Goal: Task Accomplishment & Management: Complete application form

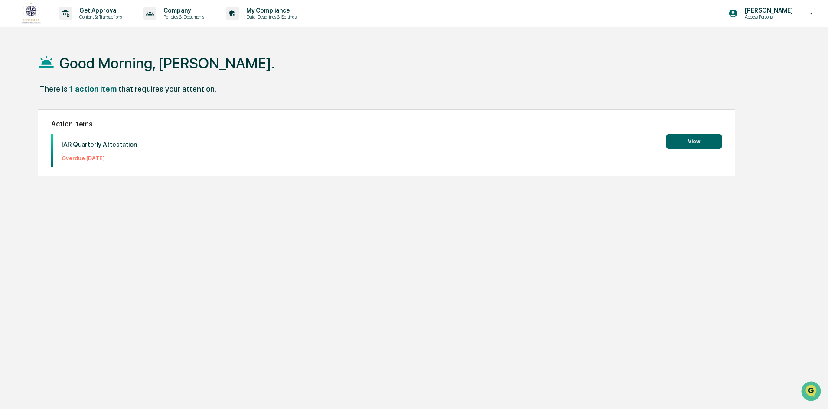
click at [688, 140] on button "View" at bounding box center [693, 141] width 55 height 15
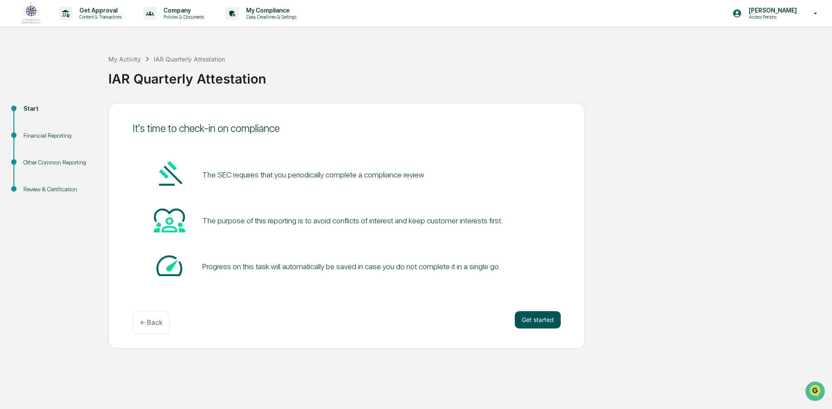
click at [541, 319] on button "Get started" at bounding box center [538, 320] width 46 height 17
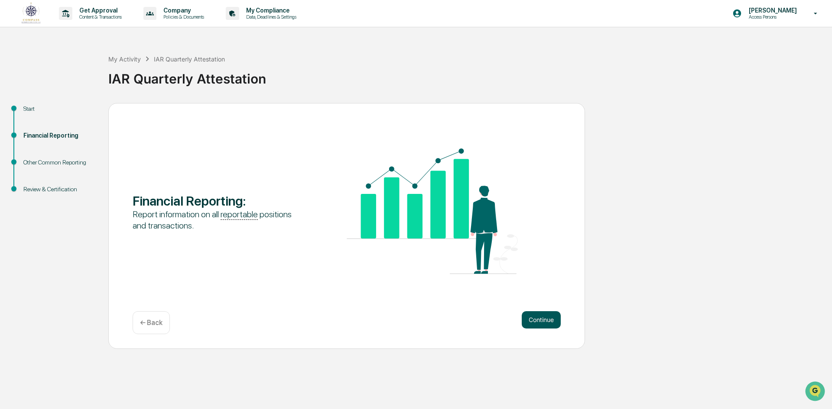
click at [539, 320] on button "Continue" at bounding box center [541, 320] width 39 height 17
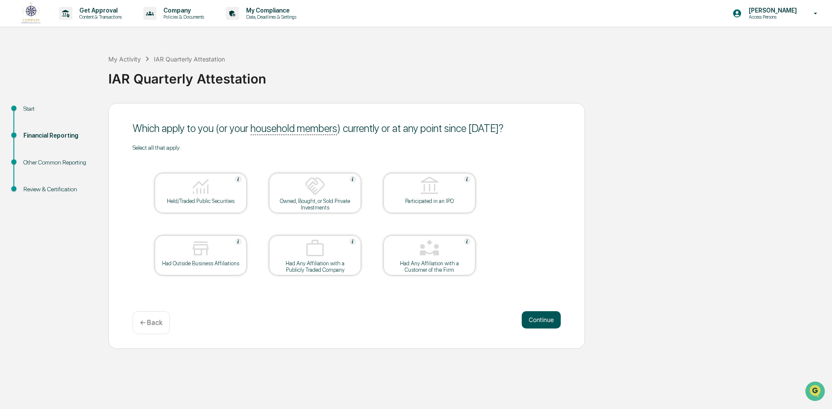
click at [539, 318] on button "Continue" at bounding box center [541, 320] width 39 height 17
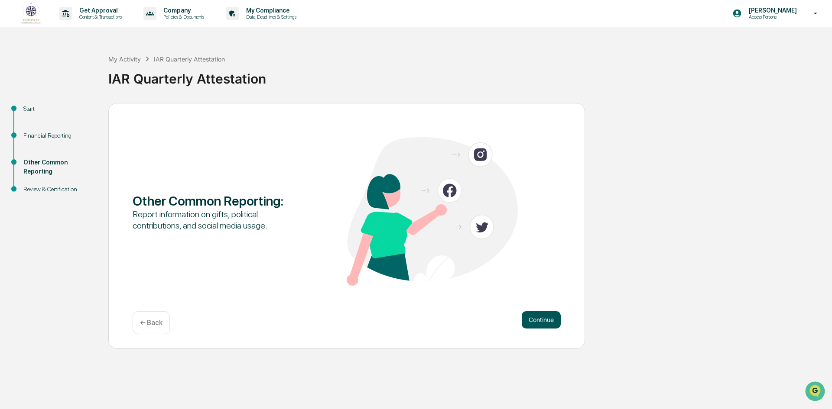
click at [540, 321] on button "Continue" at bounding box center [541, 320] width 39 height 17
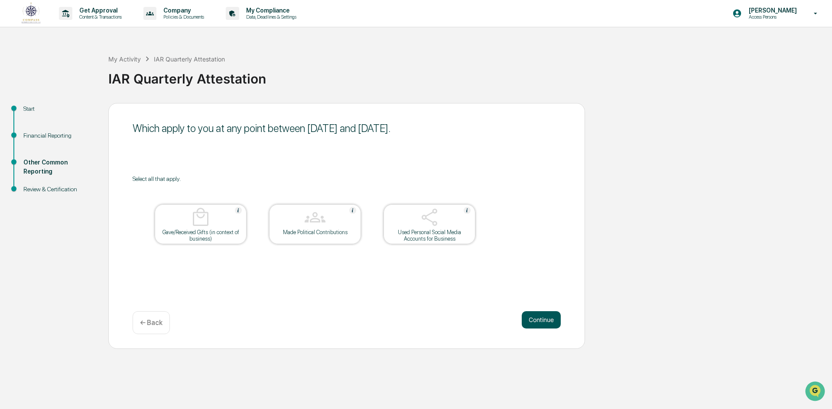
click at [540, 324] on button "Continue" at bounding box center [541, 320] width 39 height 17
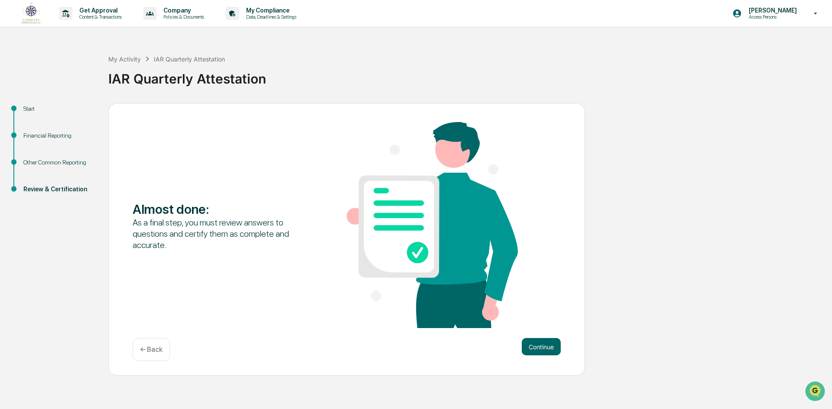
click at [62, 159] on div "Other Common Reporting" at bounding box center [58, 162] width 71 height 9
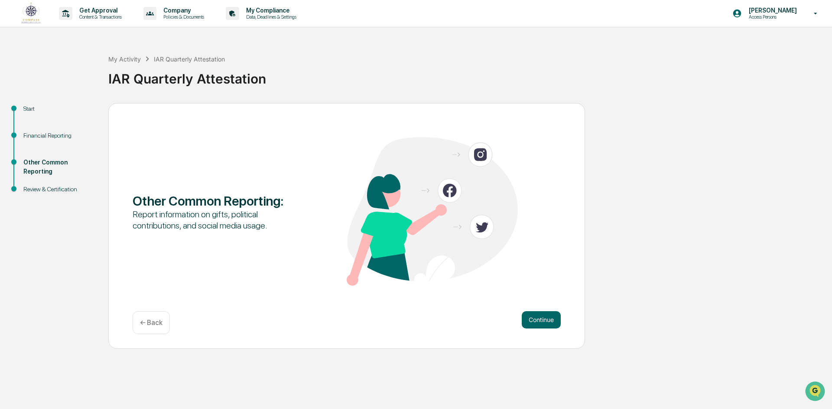
click at [55, 134] on div "Financial Reporting" at bounding box center [58, 135] width 71 height 9
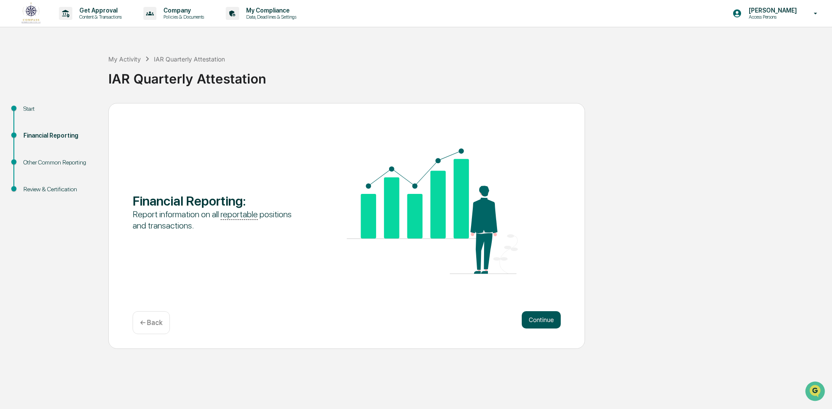
click at [539, 321] on button "Continue" at bounding box center [541, 320] width 39 height 17
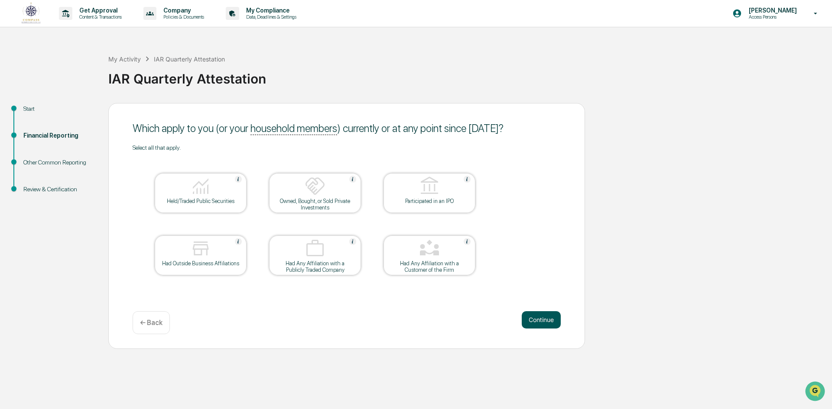
click at [543, 317] on button "Continue" at bounding box center [541, 320] width 39 height 17
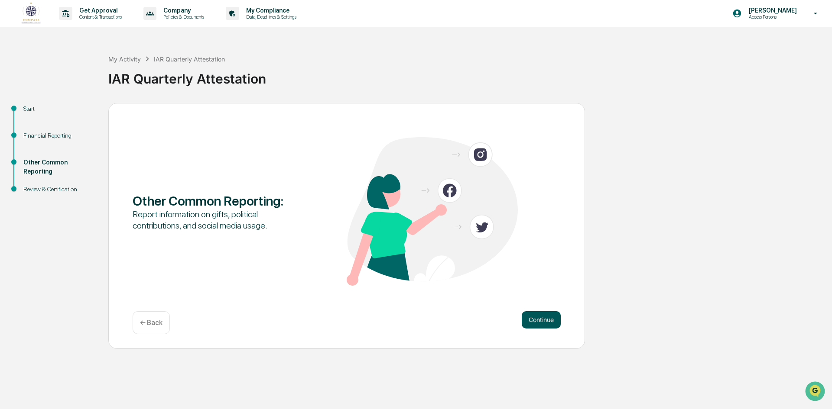
click at [541, 318] on button "Continue" at bounding box center [541, 320] width 39 height 17
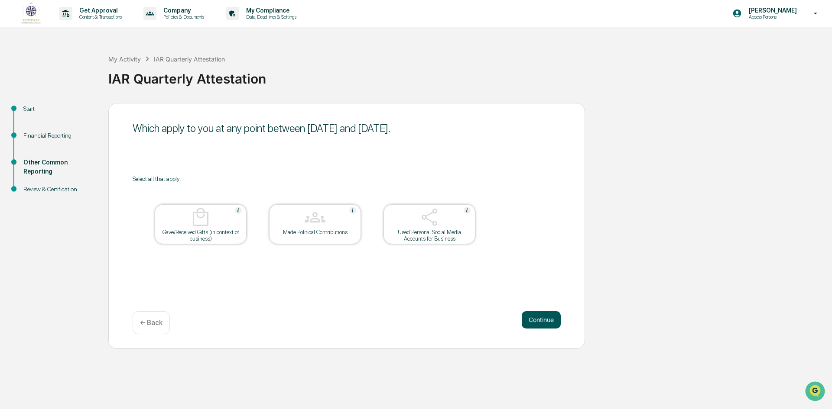
click at [542, 318] on button "Continue" at bounding box center [541, 320] width 39 height 17
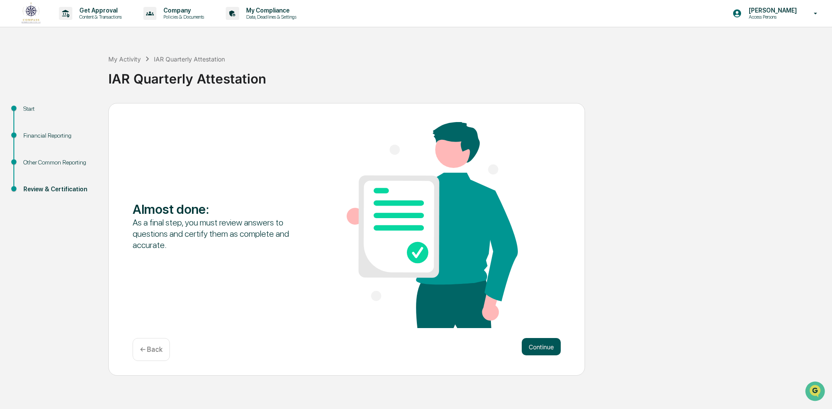
click at [544, 344] on button "Continue" at bounding box center [541, 346] width 39 height 17
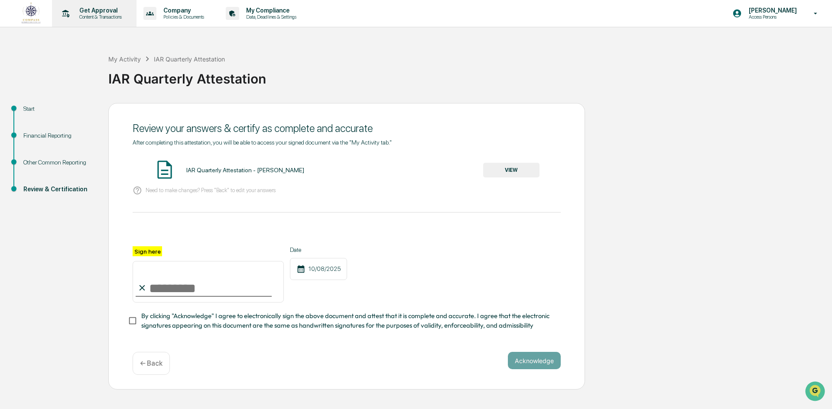
click at [102, 16] on p "Content & Transactions" at bounding box center [99, 17] width 54 height 6
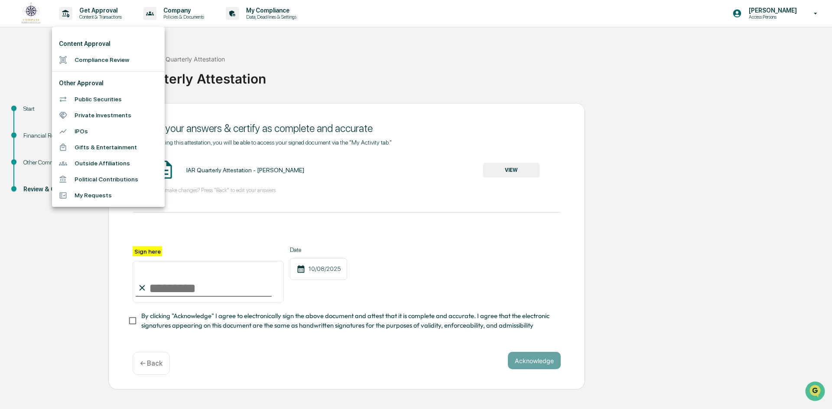
click at [513, 172] on div at bounding box center [416, 204] width 832 height 409
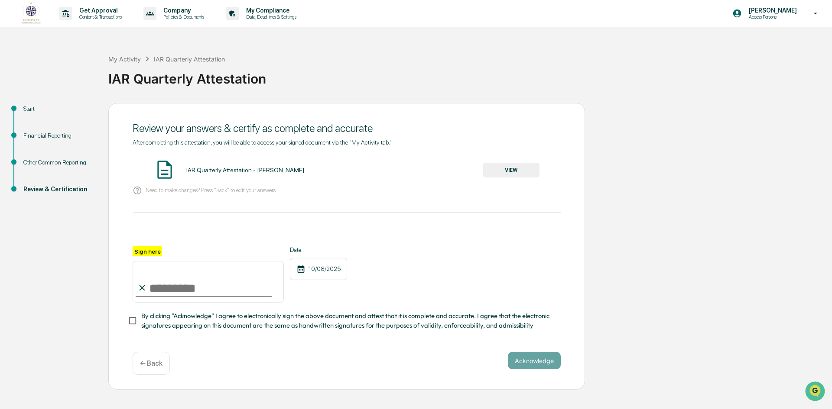
click at [512, 172] on button "VIEW" at bounding box center [511, 170] width 56 height 15
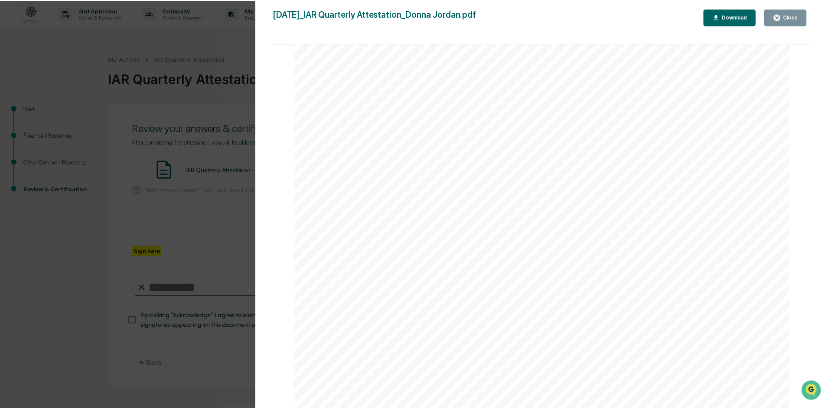
scroll to position [1821, 0]
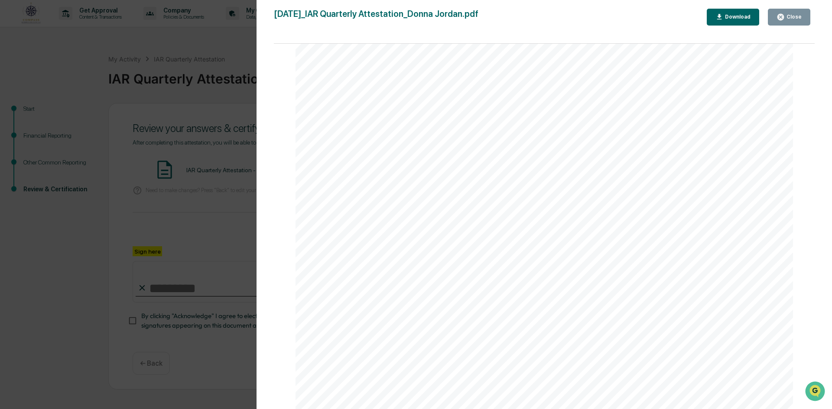
click at [796, 13] on button "Close" at bounding box center [789, 17] width 42 height 17
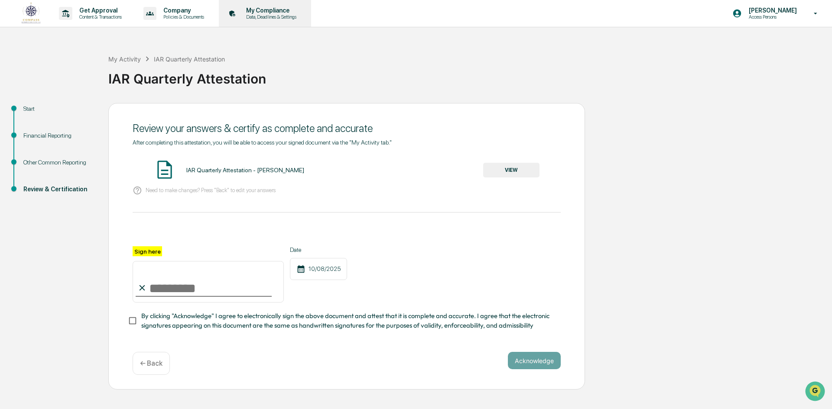
click at [252, 13] on p "My Compliance" at bounding box center [270, 10] width 62 height 7
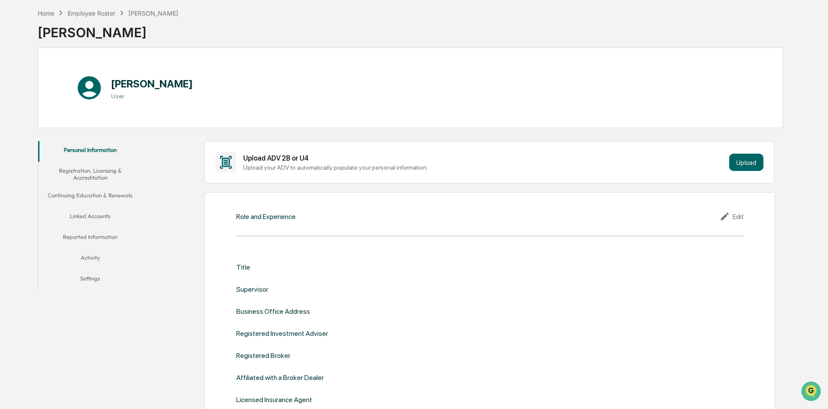
scroll to position [87, 0]
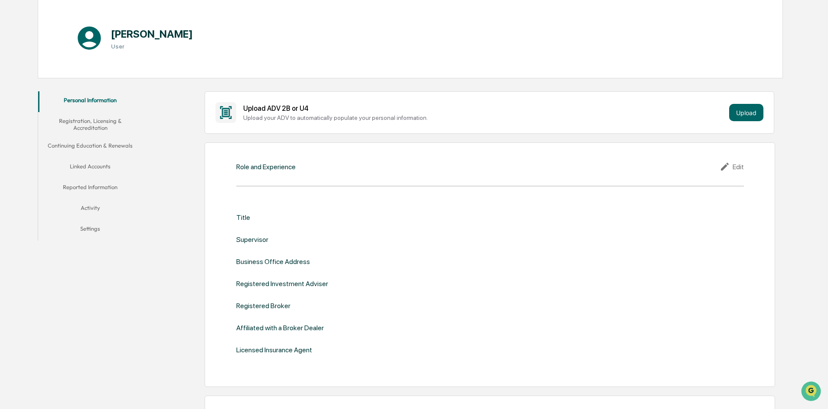
click at [81, 163] on button "Linked Accounts" at bounding box center [90, 168] width 104 height 21
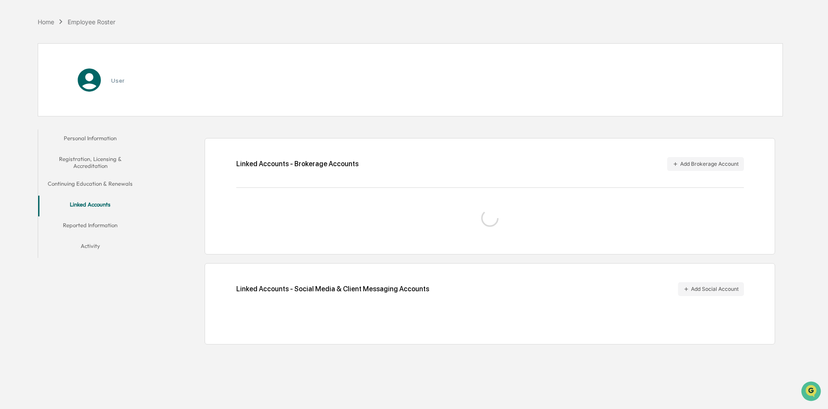
scroll to position [41, 0]
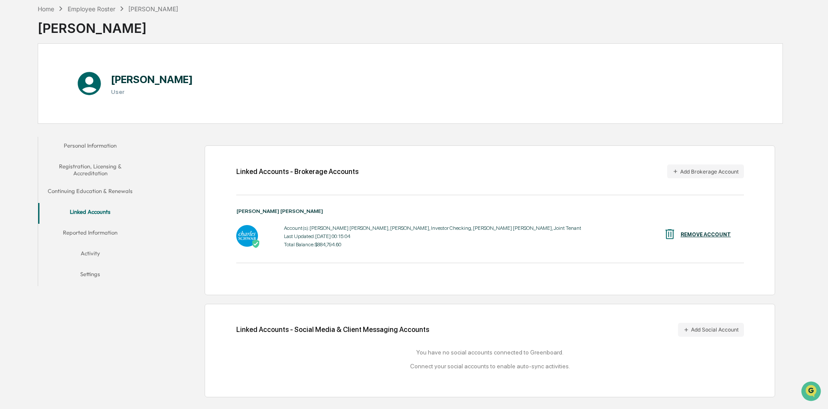
click at [98, 145] on button "Personal Information" at bounding box center [90, 147] width 104 height 21
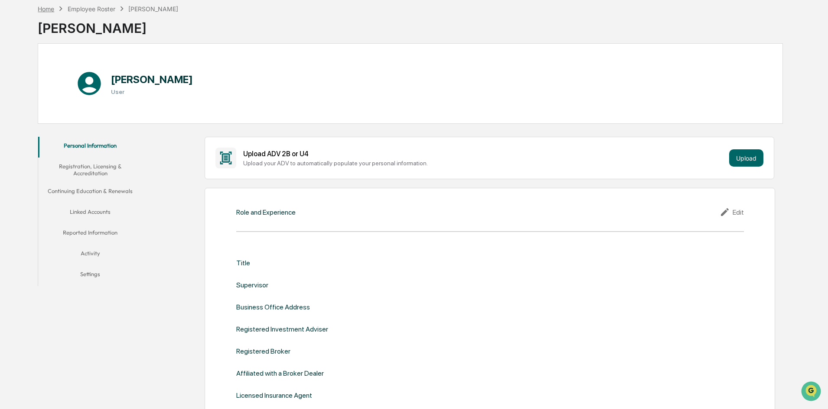
click at [45, 9] on div "Home" at bounding box center [46, 8] width 16 height 7
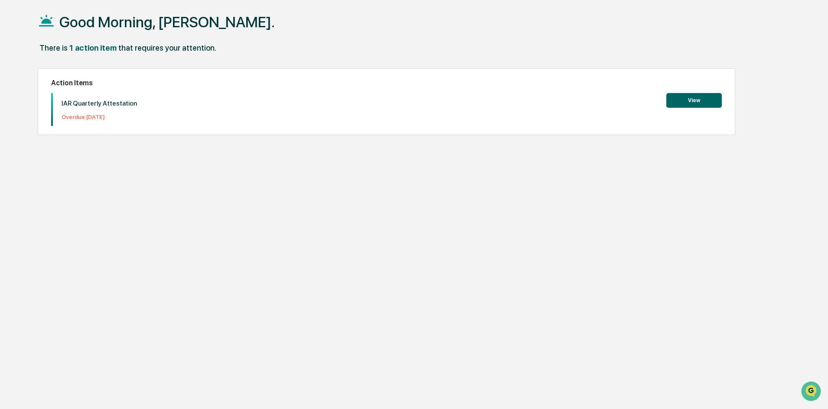
click at [692, 98] on button "View" at bounding box center [693, 100] width 55 height 15
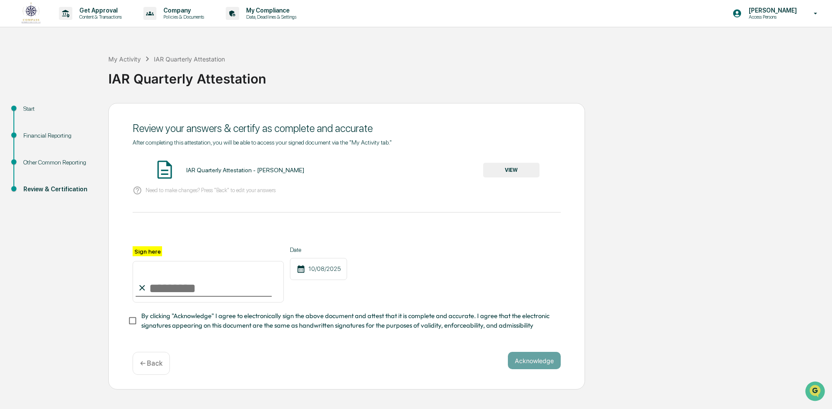
click at [153, 290] on input "Sign here" at bounding box center [208, 282] width 151 height 42
click at [162, 289] on input "Sign here" at bounding box center [208, 282] width 151 height 42
type input "**********"
click at [534, 364] on button "Acknowledge" at bounding box center [534, 360] width 53 height 17
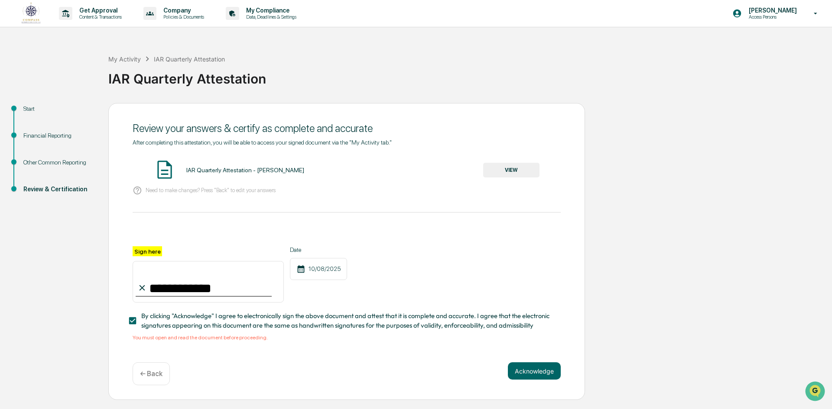
click at [510, 171] on button "VIEW" at bounding box center [511, 170] width 56 height 15
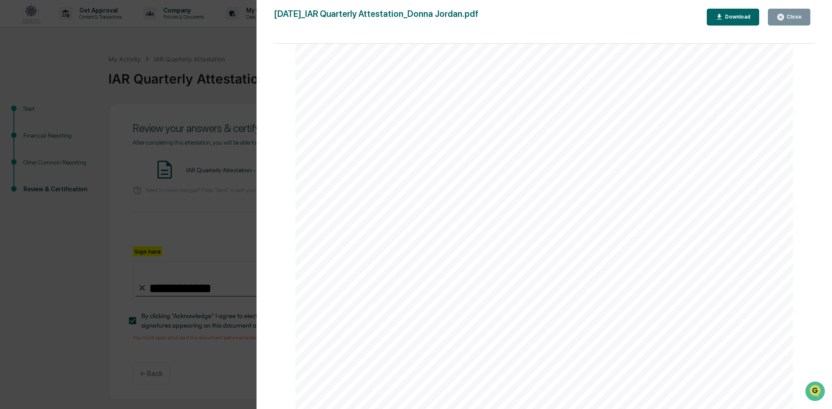
scroll to position [1821, 0]
click at [185, 240] on div "Version History [DATE] 03:22 PM [PERSON_NAME] [DATE]_IAR Quarterly Attestation_…" at bounding box center [416, 204] width 832 height 409
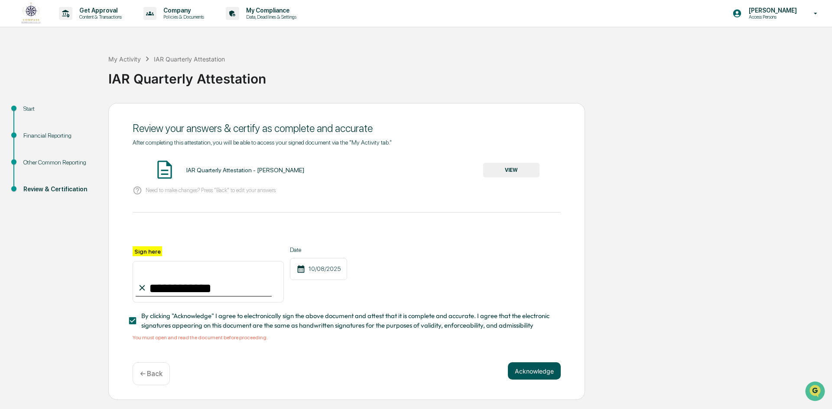
click at [537, 374] on button "Acknowledge" at bounding box center [534, 371] width 53 height 17
